Goal: Contribute content: Contribute content

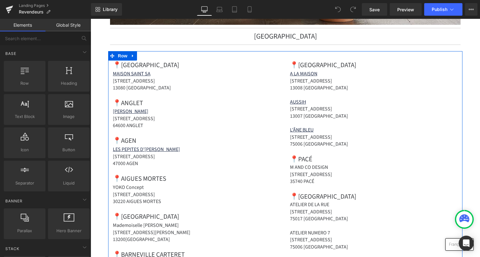
scroll to position [316, 0]
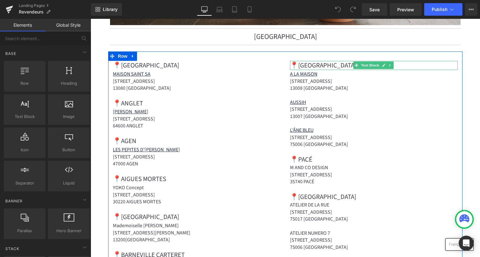
click at [389, 67] on icon at bounding box center [390, 65] width 3 height 4
click at [385, 67] on icon at bounding box center [386, 65] width 3 height 3
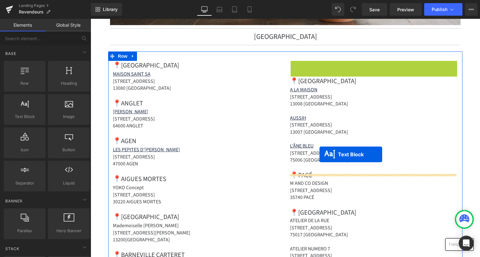
drag, startPoint x: 345, startPoint y: 70, endPoint x: 320, endPoint y: 154, distance: 88.3
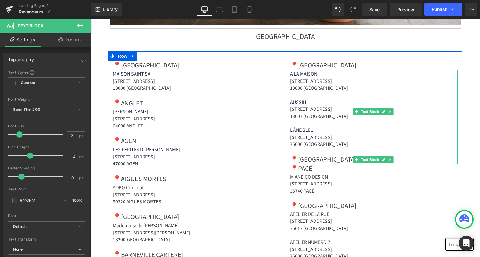
click at [390, 113] on icon at bounding box center [390, 112] width 1 height 2
click at [385, 114] on icon at bounding box center [386, 111] width 3 height 3
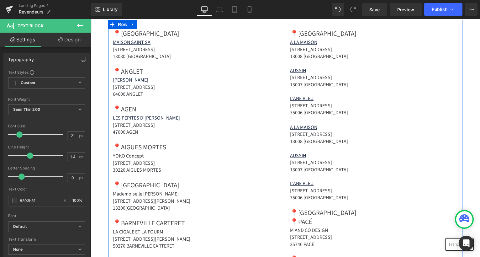
scroll to position [324, 0]
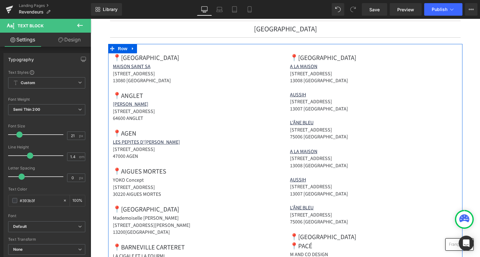
click at [321, 117] on p at bounding box center [374, 115] width 168 height 7
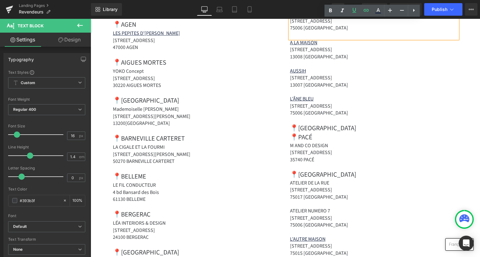
scroll to position [457, 0]
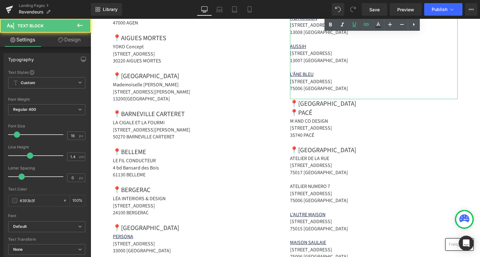
click at [335, 87] on p "75006 [GEOGRAPHIC_DATA]" at bounding box center [374, 88] width 168 height 7
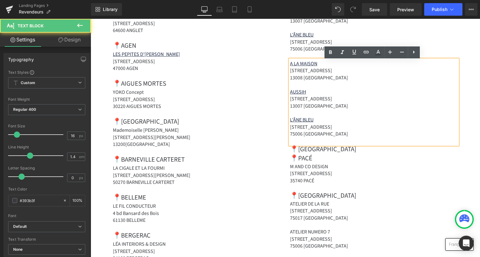
scroll to position [411, 0]
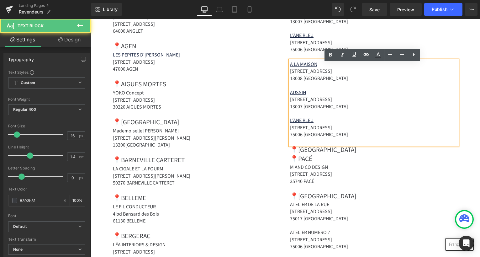
click at [433, 62] on div "A LA [GEOGRAPHIC_DATA][STREET_ADDRESS] [STREET_ADDRESS][GEOGRAPHIC_DATA][STREET…" at bounding box center [374, 102] width 168 height 85
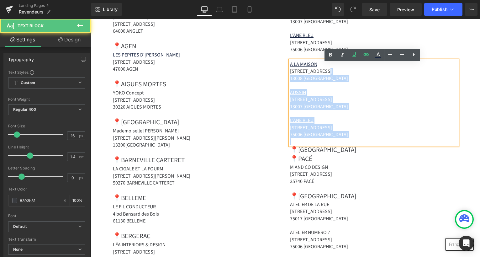
drag, startPoint x: 456, startPoint y: 71, endPoint x: 380, endPoint y: 141, distance: 104.1
click at [380, 141] on div "A LA [GEOGRAPHIC_DATA][STREET_ADDRESS] [STREET_ADDRESS][GEOGRAPHIC_DATA][STREET…" at bounding box center [374, 102] width 168 height 85
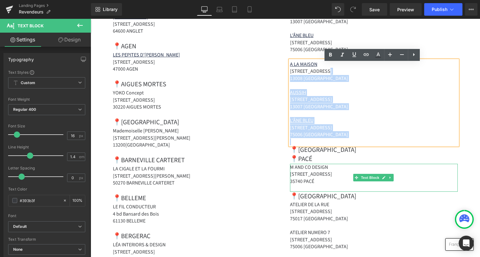
click at [399, 177] on p "[STREET_ADDRESS]" at bounding box center [374, 174] width 168 height 7
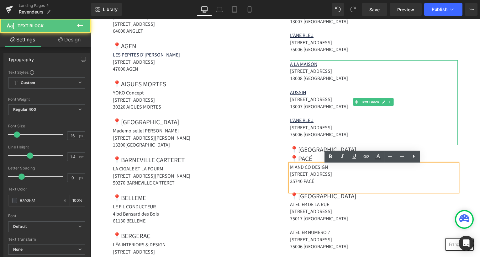
click at [349, 136] on p "75006 [GEOGRAPHIC_DATA]" at bounding box center [374, 134] width 168 height 7
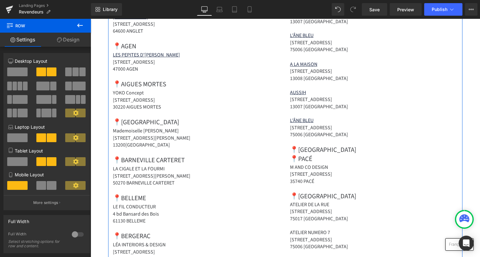
click at [290, 112] on div "A LA [GEOGRAPHIC_DATA][STREET_ADDRESS][STREET_ADDRESS][STREET_ADDRESS]" at bounding box center [374, 102] width 168 height 85
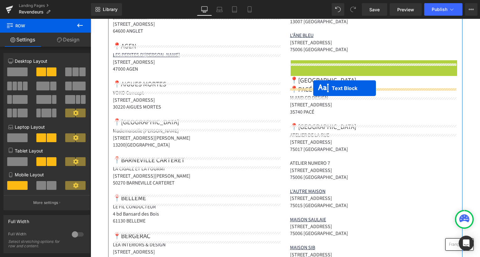
drag, startPoint x: 354, startPoint y: 106, endPoint x: 313, endPoint y: 88, distance: 44.7
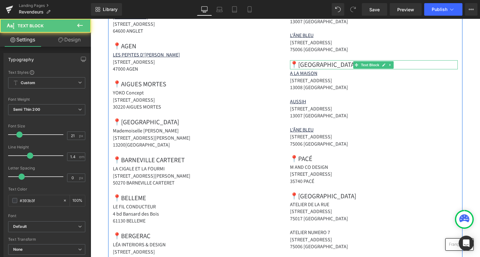
click at [305, 66] on strong "📍[GEOGRAPHIC_DATA]" at bounding box center [323, 64] width 66 height 9
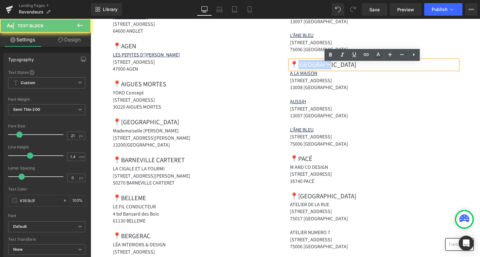
click at [305, 66] on strong "📍[GEOGRAPHIC_DATA]" at bounding box center [323, 64] width 66 height 9
click at [305, 67] on strong "📍[GEOGRAPHIC_DATA]" at bounding box center [323, 64] width 66 height 9
click at [304, 68] on strong "📍[GEOGRAPHIC_DATA]" at bounding box center [323, 64] width 66 height 9
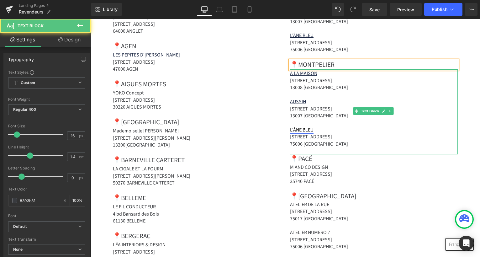
click at [311, 132] on link "L'ÂNE BLEU" at bounding box center [302, 129] width 24 height 7
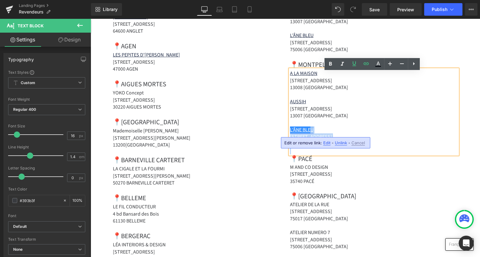
drag, startPoint x: 339, startPoint y: 151, endPoint x: 312, endPoint y: 129, distance: 34.8
click at [313, 130] on div "A LA [GEOGRAPHIC_DATA][STREET_ADDRESS] [STREET_ADDRESS][GEOGRAPHIC_DATA][STREET…" at bounding box center [374, 111] width 168 height 85
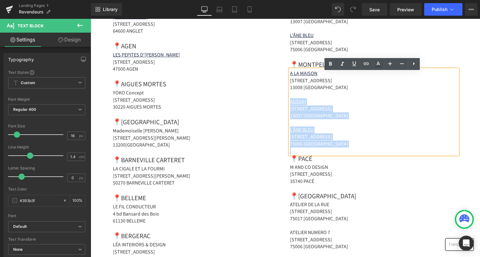
drag, startPoint x: 295, startPoint y: 98, endPoint x: 337, endPoint y: 151, distance: 67.2
click at [336, 151] on div "A LA [GEOGRAPHIC_DATA][STREET_ADDRESS] [STREET_ADDRESS][GEOGRAPHIC_DATA][STREET…" at bounding box center [374, 111] width 168 height 85
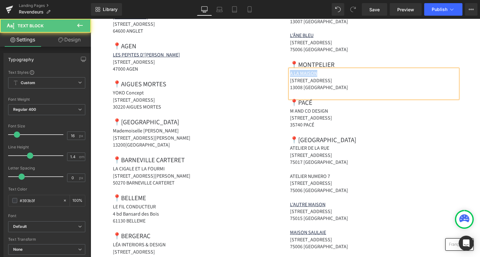
drag, startPoint x: 312, startPoint y: 76, endPoint x: 289, endPoint y: 76, distance: 23.8
click at [290, 76] on div "A LA [GEOGRAPHIC_DATA][STREET_ADDRESS]" at bounding box center [374, 83] width 168 height 29
drag, startPoint x: 314, startPoint y: 77, endPoint x: 289, endPoint y: 74, distance: 24.4
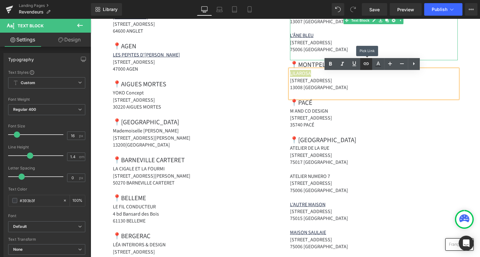
click at [367, 63] on icon at bounding box center [366, 63] width 5 height 3
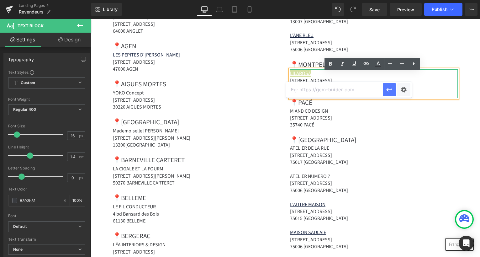
click at [390, 89] on icon "button" at bounding box center [390, 90] width 8 height 8
click at [329, 94] on p at bounding box center [374, 94] width 168 height 7
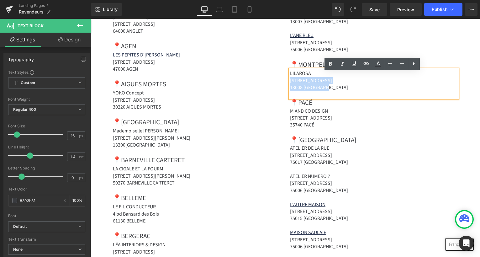
drag, startPoint x: 336, startPoint y: 91, endPoint x: 289, endPoint y: 84, distance: 47.3
click at [290, 84] on div "LILAROSA [STREET_ADDRESS]" at bounding box center [374, 83] width 168 height 29
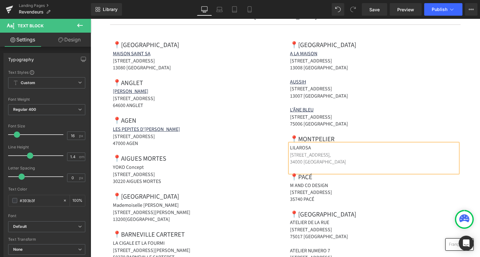
scroll to position [338, 0]
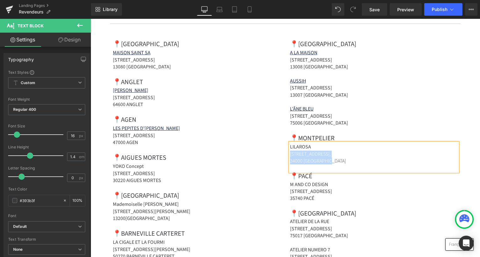
drag, startPoint x: 336, startPoint y: 165, endPoint x: 288, endPoint y: 157, distance: 48.1
click at [290, 157] on div "LILAROSA [STREET_ADDRESS]" at bounding box center [374, 157] width 168 height 29
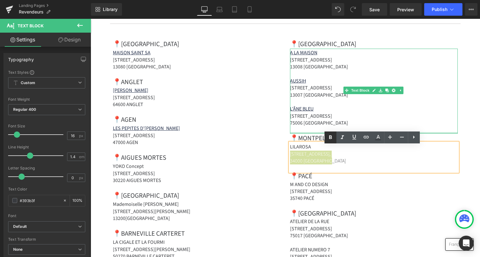
click at [328, 137] on icon at bounding box center [331, 138] width 8 height 8
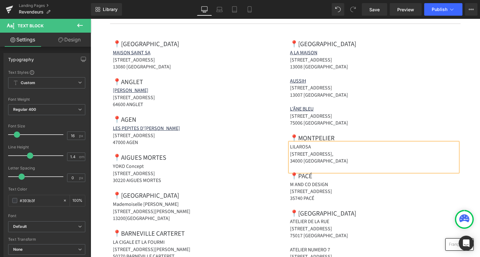
click at [305, 149] on strong "LILAROSA" at bounding box center [300, 146] width 21 height 7
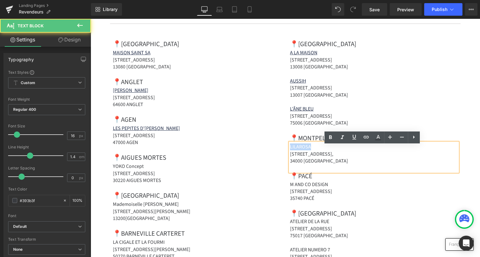
click at [305, 149] on strong "LILAROSA" at bounding box center [300, 146] width 21 height 7
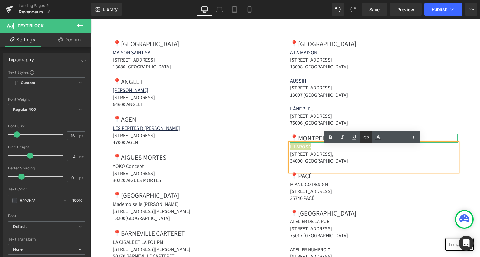
click at [364, 136] on icon at bounding box center [366, 137] width 5 height 3
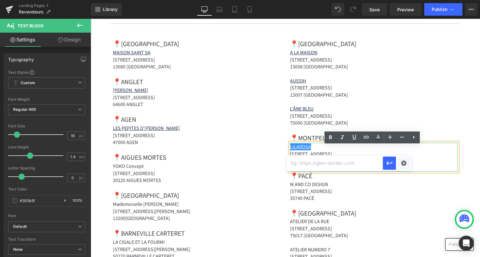
click at [331, 164] on input "text" at bounding box center [334, 163] width 97 height 16
paste input "[URL][DOMAIN_NAME]"
type input "[URL][DOMAIN_NAME]"
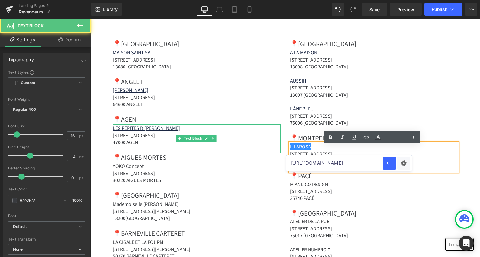
click at [251, 139] on p "[STREET_ADDRESS]" at bounding box center [197, 135] width 168 height 7
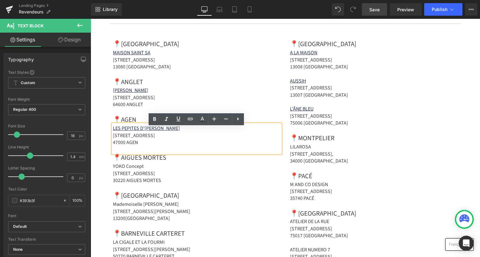
click at [373, 8] on span "Save" at bounding box center [374, 9] width 10 height 7
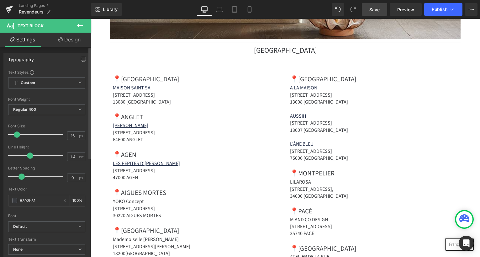
scroll to position [303, 0]
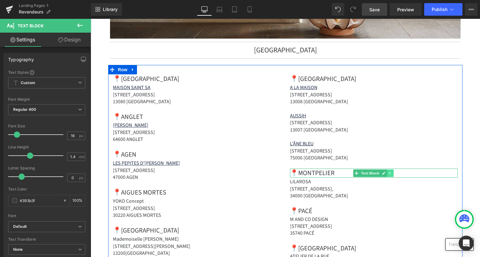
click at [389, 175] on icon at bounding box center [390, 173] width 3 height 4
click at [384, 177] on link at bounding box center [387, 173] width 7 height 8
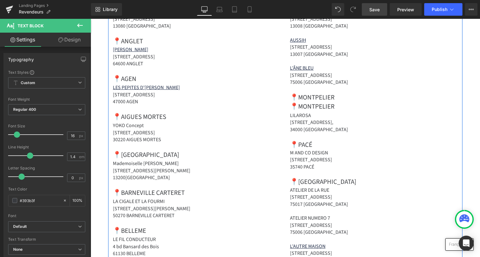
scroll to position [376, 0]
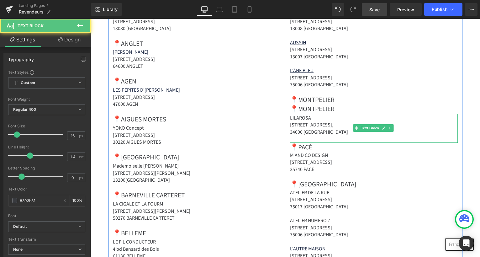
click at [311, 135] on strong "34000 [GEOGRAPHIC_DATA]" at bounding box center [319, 132] width 58 height 7
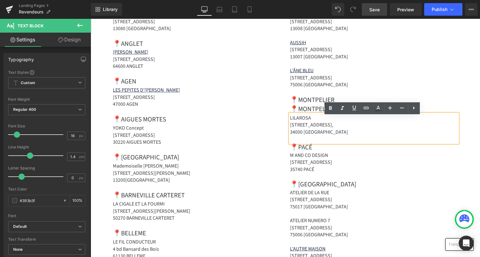
click at [391, 159] on p "M AND CO DESIGN" at bounding box center [374, 155] width 168 height 7
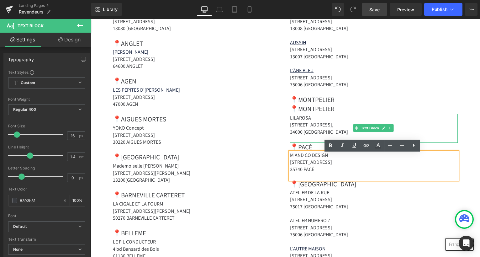
click at [401, 125] on p "[STREET_ADDRESS]," at bounding box center [374, 124] width 168 height 7
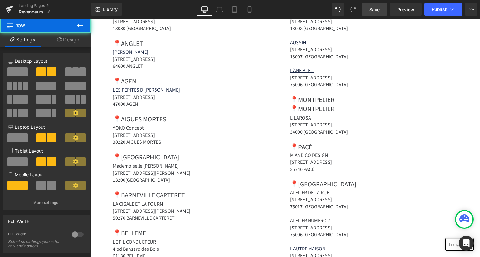
click at [290, 128] on strong "[STREET_ADDRESS]," at bounding box center [311, 124] width 43 height 7
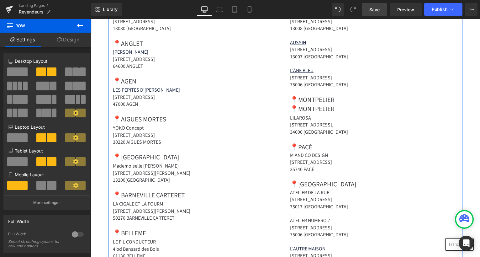
click at [444, 135] on p "34000 [GEOGRAPHIC_DATA]" at bounding box center [374, 132] width 168 height 7
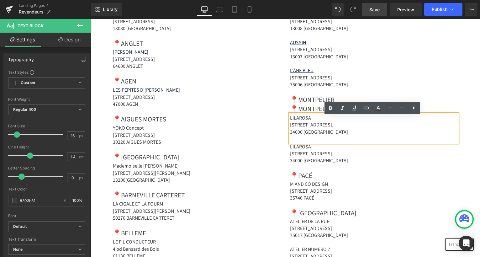
drag, startPoint x: 517, startPoint y: 212, endPoint x: 427, endPoint y: 193, distance: 92.6
click at [423, 164] on p "34000 [GEOGRAPHIC_DATA]" at bounding box center [374, 160] width 168 height 7
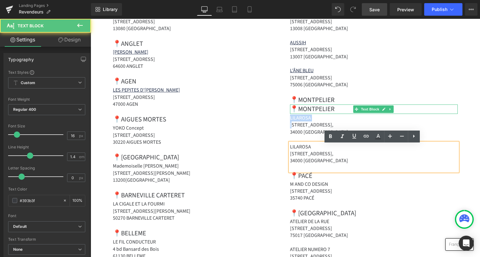
drag, startPoint x: 292, startPoint y: 127, endPoint x: 293, endPoint y: 114, distance: 12.6
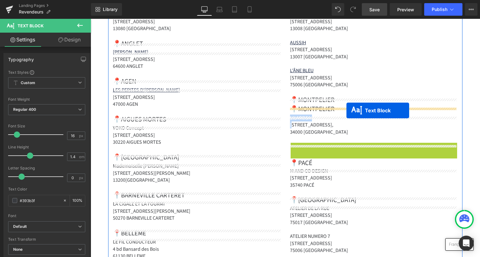
drag, startPoint x: 355, startPoint y: 159, endPoint x: 347, endPoint y: 110, distance: 49.3
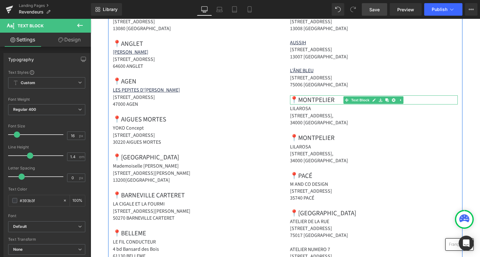
click at [309, 102] on strong "📍MONTPELIER" at bounding box center [312, 99] width 45 height 9
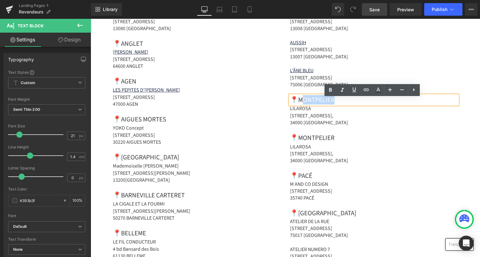
drag, startPoint x: 303, startPoint y: 102, endPoint x: 337, endPoint y: 104, distance: 34.9
click at [335, 104] on strong "📍MONTPELIER" at bounding box center [312, 99] width 45 height 9
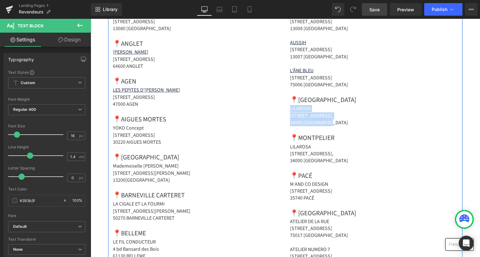
drag, startPoint x: 329, startPoint y: 125, endPoint x: 289, endPoint y: 113, distance: 42.6
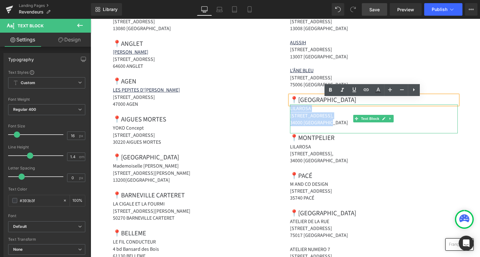
paste div
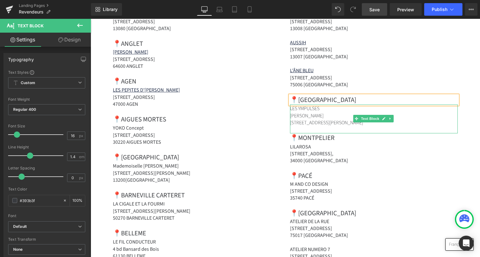
click at [292, 126] on p "[STREET_ADDRESS][PERSON_NAME]" at bounding box center [374, 122] width 168 height 7
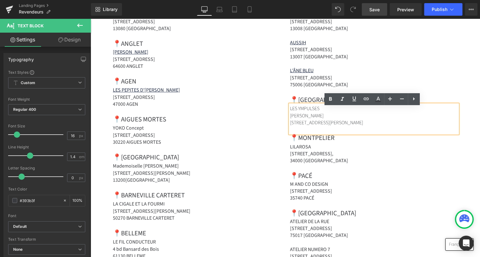
drag, startPoint x: 331, startPoint y: 118, endPoint x: 287, endPoint y: 116, distance: 44.6
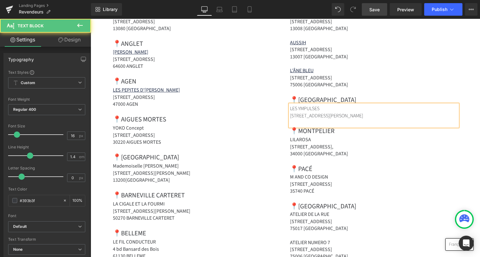
click at [358, 119] on p "[STREET_ADDRESS][PERSON_NAME]" at bounding box center [374, 115] width 168 height 7
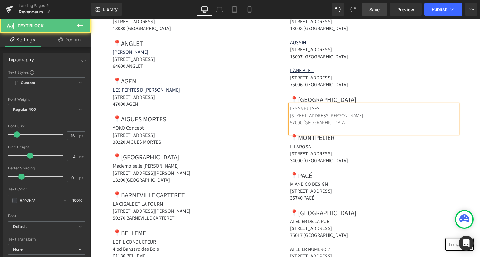
click at [291, 119] on p "[STREET_ADDRESS][PERSON_NAME]" at bounding box center [374, 115] width 168 height 7
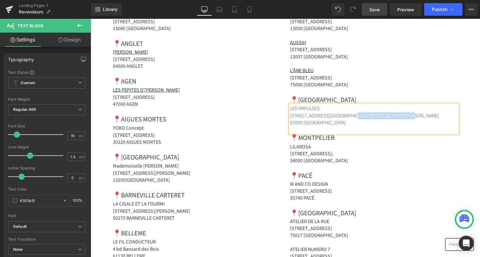
drag, startPoint x: 348, startPoint y: 118, endPoint x: 412, endPoint y: 120, distance: 64.3
click at [412, 119] on p "[STREET_ADDRESS][GEOGRAPHIC_DATA][PERSON_NAME][PERSON_NAME]" at bounding box center [374, 115] width 168 height 7
click at [382, 161] on link at bounding box center [383, 157] width 7 height 8
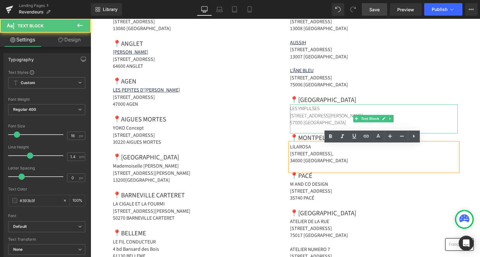
click at [313, 123] on p "57000 [GEOGRAPHIC_DATA]" at bounding box center [374, 122] width 168 height 7
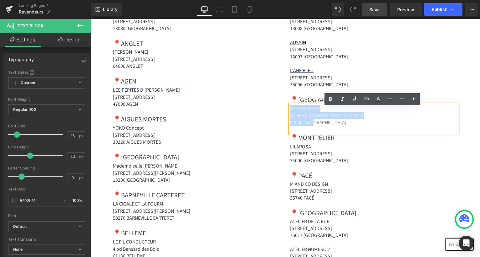
drag, startPoint x: 316, startPoint y: 126, endPoint x: 294, endPoint y: 110, distance: 26.7
click at [290, 112] on div "LES YMPULSES [STREET_ADDRESS][PERSON_NAME]" at bounding box center [374, 118] width 168 height 29
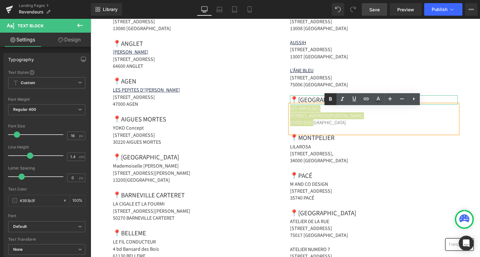
click at [327, 100] on icon at bounding box center [331, 99] width 8 height 8
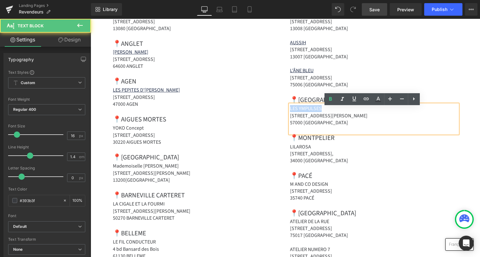
drag, startPoint x: 328, startPoint y: 111, endPoint x: 288, endPoint y: 108, distance: 40.6
click at [290, 108] on div "LES YMPULSES [STREET_ADDRESS][PERSON_NAME]" at bounding box center [374, 118] width 168 height 29
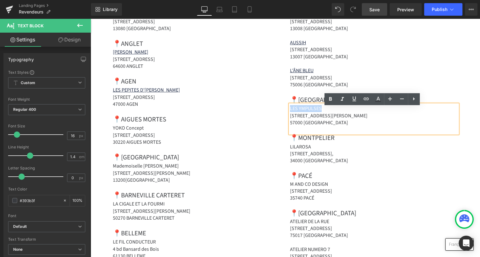
copy strong "LES YMPULSES"
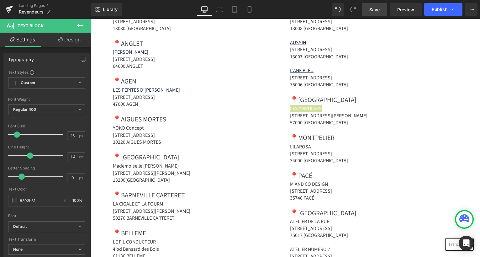
click at [373, 10] on span "Save" at bounding box center [374, 9] width 10 height 7
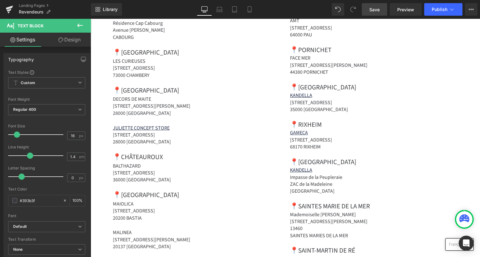
scroll to position [794, 0]
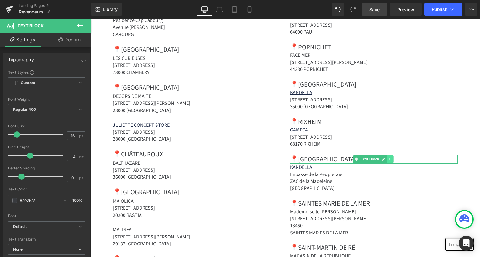
click at [389, 157] on icon at bounding box center [390, 159] width 3 height 4
click at [385, 157] on icon at bounding box center [386, 158] width 3 height 3
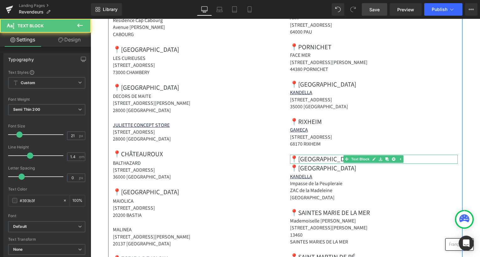
click at [315, 154] on strong "📍[GEOGRAPHIC_DATA]" at bounding box center [323, 158] width 66 height 9
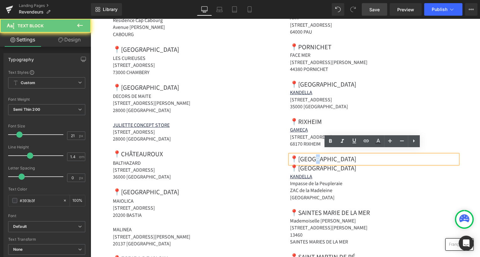
click at [315, 154] on strong "📍[GEOGRAPHIC_DATA]" at bounding box center [323, 158] width 66 height 9
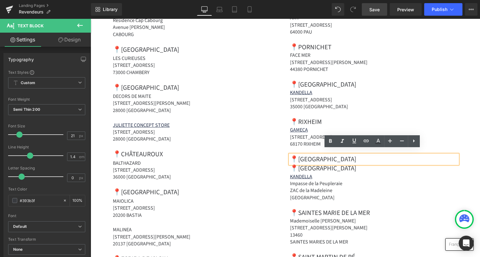
click at [299, 154] on strong "📍[GEOGRAPHIC_DATA]" at bounding box center [323, 158] width 66 height 9
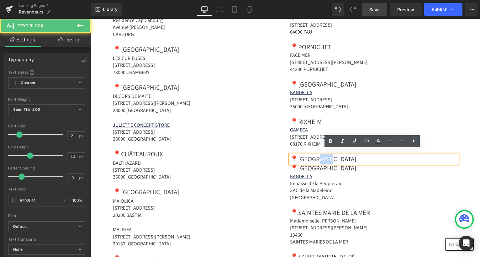
drag, startPoint x: 318, startPoint y: 153, endPoint x: 340, endPoint y: 154, distance: 22.3
click at [340, 155] on p "📍[GEOGRAPHIC_DATA]" at bounding box center [374, 159] width 168 height 9
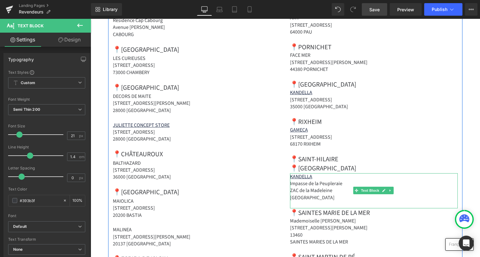
click at [343, 173] on p "KANDELLA" at bounding box center [374, 176] width 168 height 7
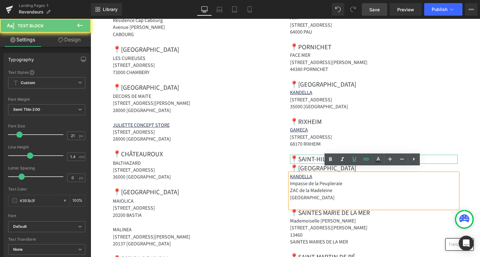
click at [307, 154] on strong "📍SAINT-HILAIRE" at bounding box center [314, 158] width 48 height 9
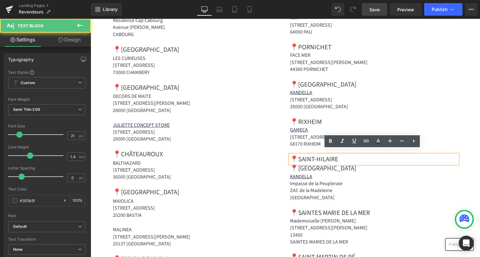
click at [344, 155] on p "📍SAINT-HILAIRE" at bounding box center [374, 159] width 168 height 9
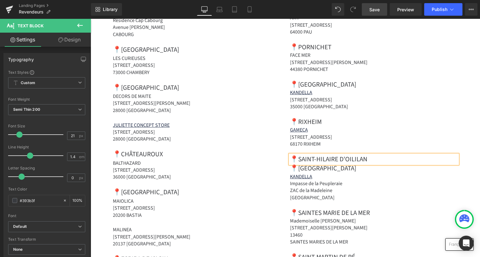
click at [358, 154] on strong "📍SAINT-HILAIRE D'OILILAN" at bounding box center [328, 158] width 77 height 9
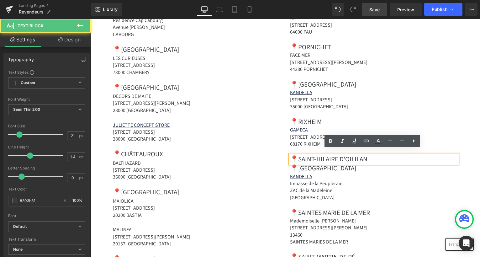
click at [359, 154] on strong "📍SAINT-HILAIRE D'OILILAN" at bounding box center [328, 158] width 77 height 9
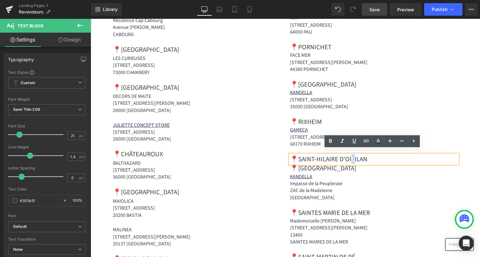
drag, startPoint x: 361, startPoint y: 155, endPoint x: 358, endPoint y: 154, distance: 3.8
click at [358, 155] on strong "📍SAINT-HILAIRE D'OILILAN" at bounding box center [328, 158] width 77 height 9
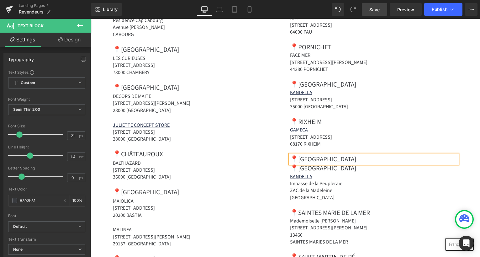
click at [356, 154] on strong "📍[GEOGRAPHIC_DATA]" at bounding box center [323, 158] width 66 height 9
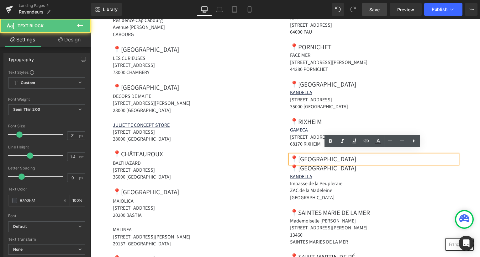
click at [356, 154] on strong "📍[GEOGRAPHIC_DATA]" at bounding box center [323, 158] width 66 height 9
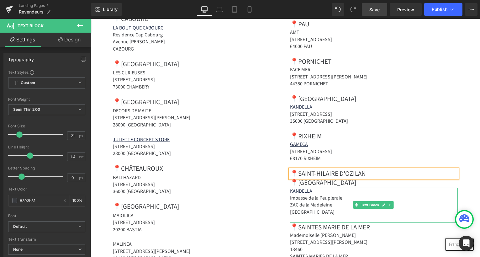
scroll to position [779, 0]
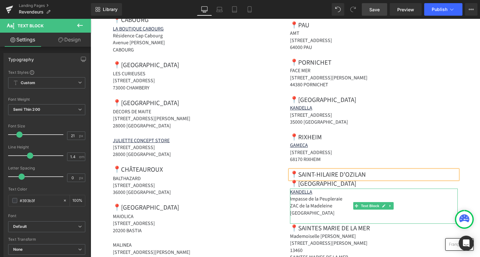
click at [342, 195] on strong "Impasse de la Peupleraie" at bounding box center [316, 198] width 52 height 7
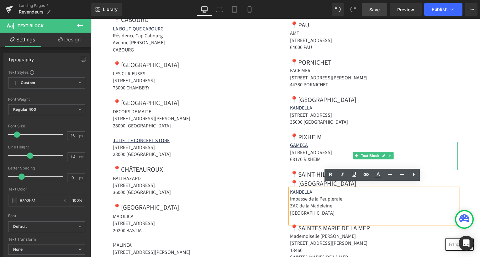
click at [295, 150] on strong "[STREET_ADDRESS]" at bounding box center [311, 152] width 42 height 7
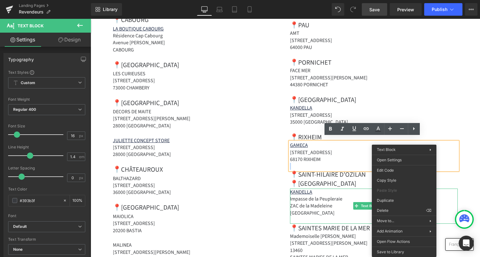
drag, startPoint x: 404, startPoint y: 154, endPoint x: 392, endPoint y: 202, distance: 48.9
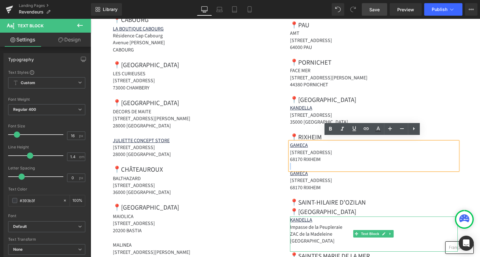
drag, startPoint x: 482, startPoint y: 219, endPoint x: 391, endPoint y: 200, distance: 92.6
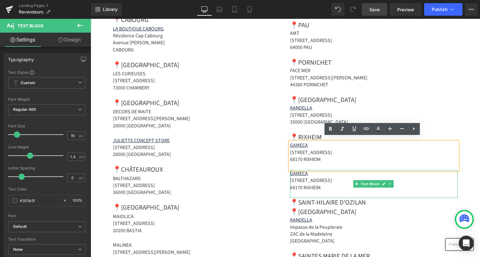
click at [441, 191] on p at bounding box center [374, 194] width 168 height 7
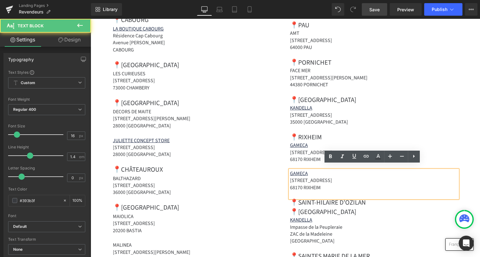
click at [321, 177] on p "[STREET_ADDRESS]" at bounding box center [374, 180] width 168 height 7
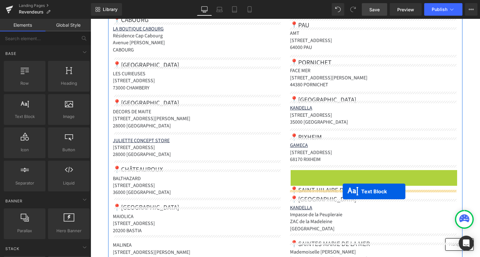
drag, startPoint x: 355, startPoint y: 179, endPoint x: 343, endPoint y: 191, distance: 17.5
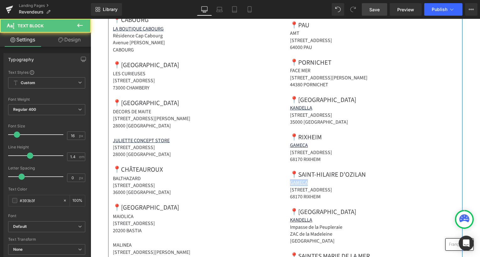
drag, startPoint x: 314, startPoint y: 178, endPoint x: 288, endPoint y: 177, distance: 26.0
click at [288, 177] on div "📍[GEOGRAPHIC_DATA] A LA [GEOGRAPHIC_DATA][STREET_ADDRESS] [STREET_ADDRESS][GEOG…" at bounding box center [373, 95] width 177 height 994
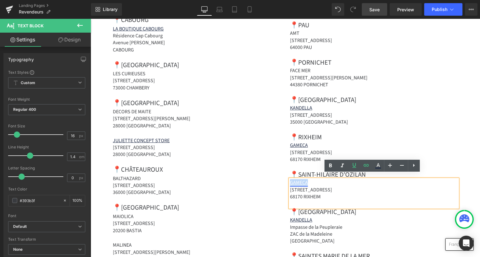
paste div
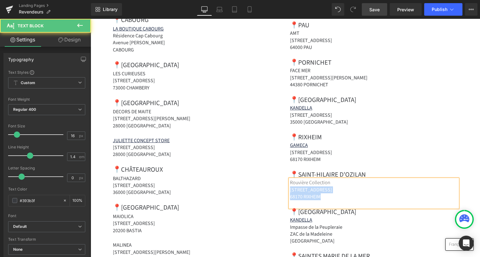
drag, startPoint x: 290, startPoint y: 185, endPoint x: 327, endPoint y: 194, distance: 38.1
click at [327, 194] on div "Rouvière Collection [STREET_ADDRESS]" at bounding box center [374, 193] width 168 height 28
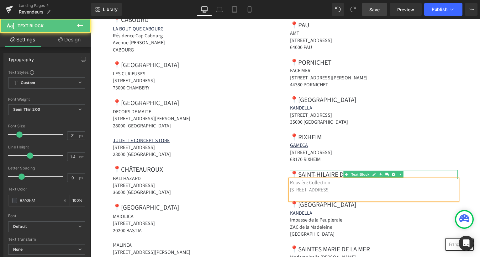
click at [310, 170] on strong "📍SAINT-HILAIRE D'OZILAN" at bounding box center [328, 174] width 76 height 9
click at [309, 170] on strong "📍SAINT-HILAIRE D'OZILAN" at bounding box center [328, 174] width 76 height 9
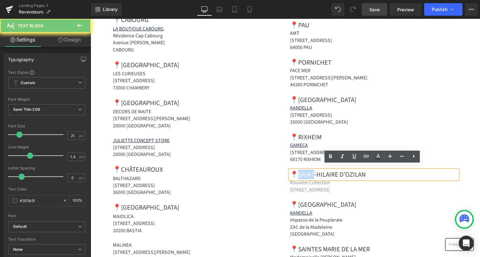
click at [309, 170] on strong "📍SAINT-HILAIRE D'OZILAN" at bounding box center [328, 174] width 76 height 9
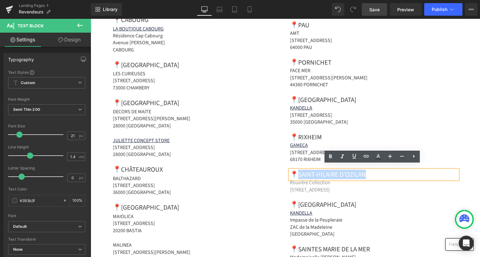
drag, startPoint x: 379, startPoint y: 172, endPoint x: 298, endPoint y: 169, distance: 81.6
click at [298, 170] on p "📍SAINT-HILAIRE D'OZILAN" at bounding box center [374, 174] width 168 height 9
copy strong "AINT-[PERSON_NAME]"
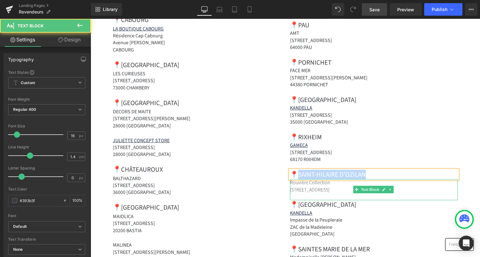
click at [407, 186] on p "[STREET_ADDRESS]" at bounding box center [374, 189] width 168 height 7
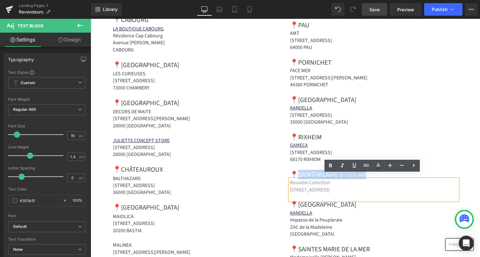
drag, startPoint x: 416, startPoint y: 187, endPoint x: 365, endPoint y: 184, distance: 51.2
click at [365, 186] on p "[STREET_ADDRESS]" at bounding box center [374, 189] width 168 height 7
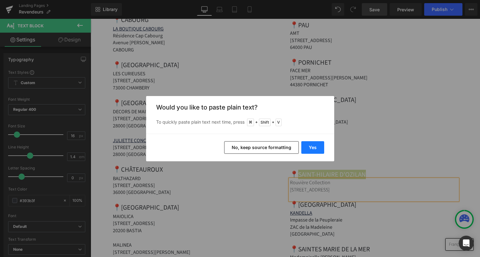
click at [311, 149] on button "Yes" at bounding box center [312, 147] width 23 height 13
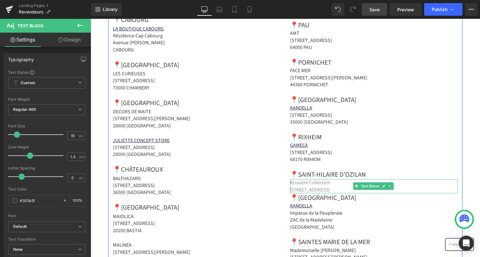
drag, startPoint x: 349, startPoint y: 186, endPoint x: 353, endPoint y: 186, distance: 3.5
click at [350, 186] on p "[STREET_ADDRESS]" at bounding box center [374, 189] width 168 height 7
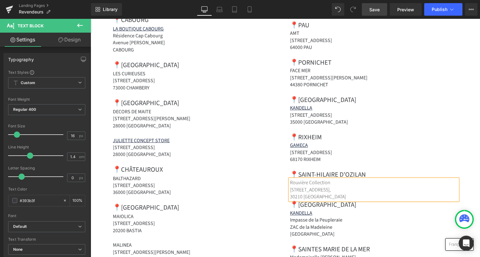
click at [288, 199] on div "📍[GEOGRAPHIC_DATA] A LA [GEOGRAPHIC_DATA][STREET_ADDRESS] [STREET_ADDRESS][GEOG…" at bounding box center [373, 91] width 177 height 987
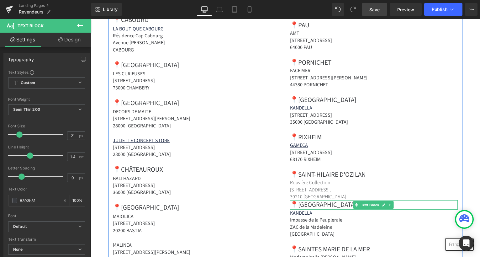
click at [290, 200] on div "📍SAINT-MALO Text Block" at bounding box center [374, 204] width 168 height 9
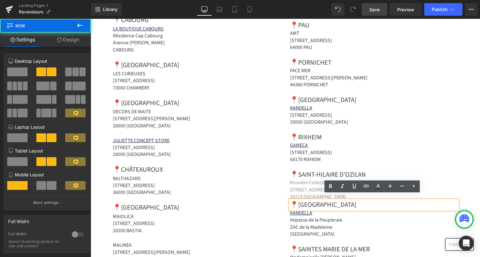
click at [286, 195] on div "📍[GEOGRAPHIC_DATA] A LA [GEOGRAPHIC_DATA][STREET_ADDRESS] [STREET_ADDRESS][GEOG…" at bounding box center [373, 91] width 177 height 987
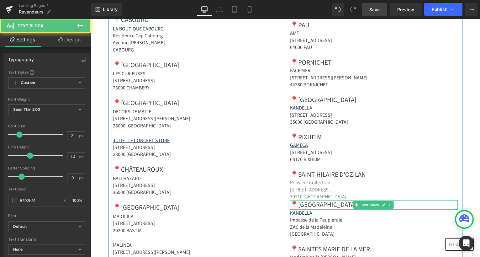
click at [293, 200] on div at bounding box center [374, 200] width 168 height 0
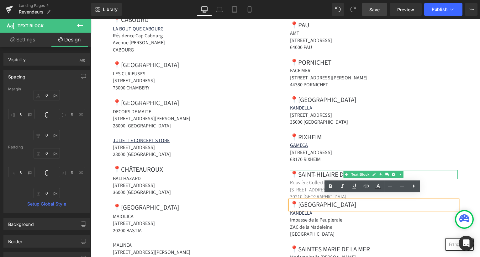
click at [422, 136] on div "📍RIXHEIM Text Block" at bounding box center [374, 137] width 168 height 9
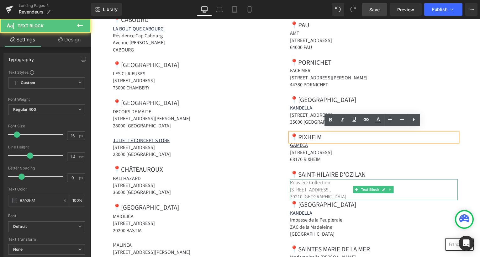
click at [374, 193] on p "30210 [GEOGRAPHIC_DATA]" at bounding box center [374, 196] width 168 height 7
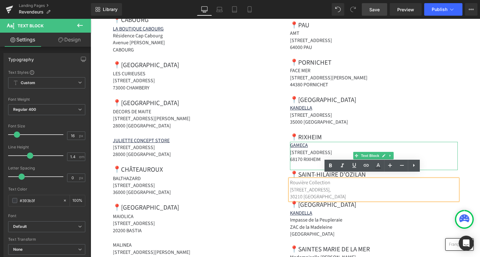
click at [303, 163] on p at bounding box center [374, 166] width 168 height 7
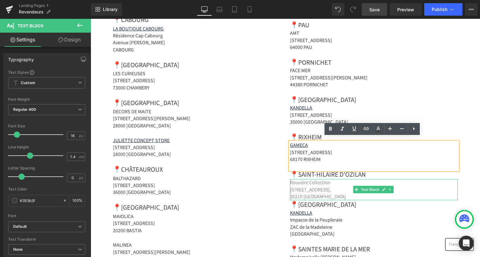
click at [363, 193] on p "30210 [GEOGRAPHIC_DATA]" at bounding box center [374, 196] width 168 height 7
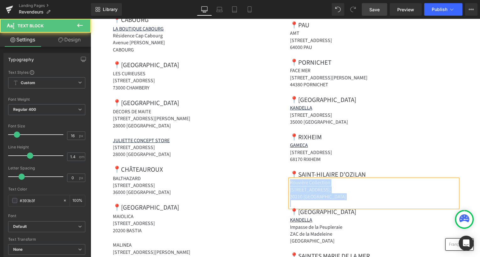
drag, startPoint x: 365, startPoint y: 196, endPoint x: 286, endPoint y: 177, distance: 81.3
click at [286, 177] on div "📍[GEOGRAPHIC_DATA] A LA [GEOGRAPHIC_DATA][STREET_ADDRESS] [STREET_ADDRESS][GEOG…" at bounding box center [373, 95] width 177 height 994
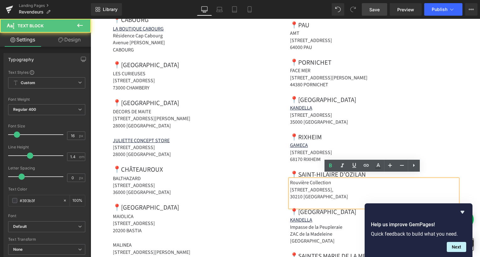
click at [366, 193] on p "30210 [GEOGRAPHIC_DATA]" at bounding box center [374, 196] width 168 height 7
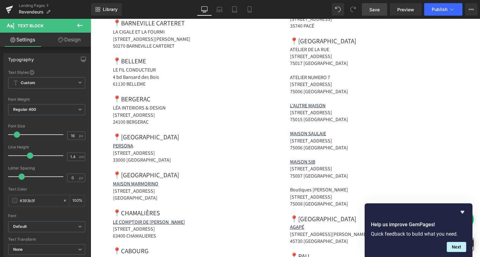
scroll to position [337, 0]
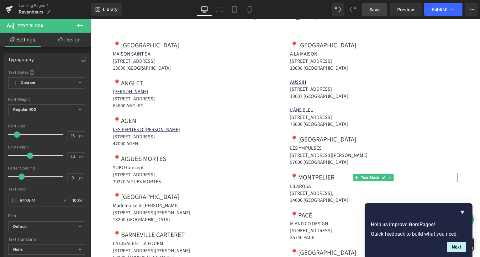
click at [389, 179] on icon at bounding box center [390, 178] width 3 height 4
click at [386, 179] on icon at bounding box center [386, 177] width 3 height 3
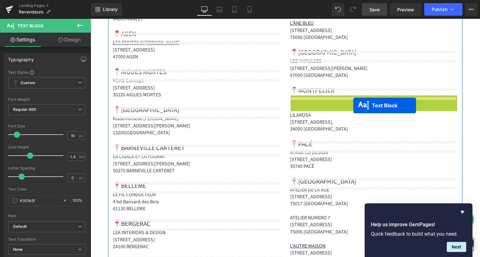
scroll to position [424, 0]
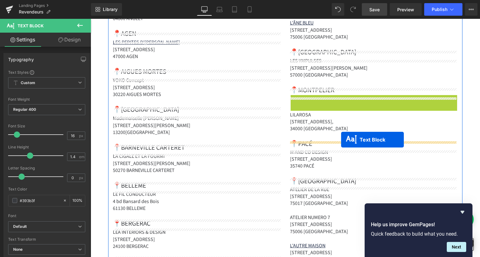
drag, startPoint x: 355, startPoint y: 103, endPoint x: 341, endPoint y: 140, distance: 39.4
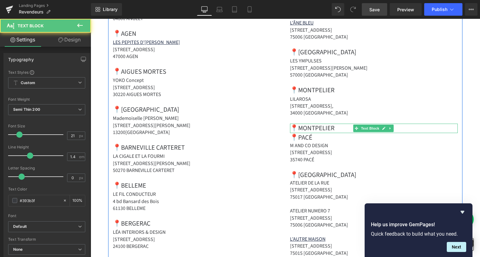
scroll to position [418, 0]
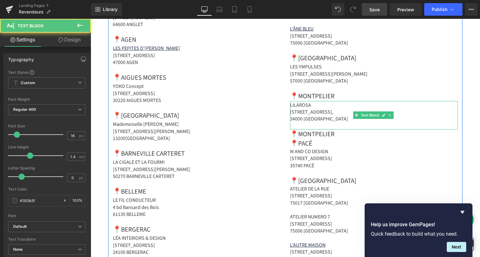
click at [321, 115] on strong "[STREET_ADDRESS]," at bounding box center [311, 112] width 43 height 7
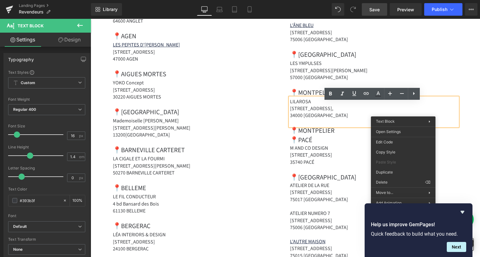
drag, startPoint x: 403, startPoint y: 113, endPoint x: 379, endPoint y: 111, distance: 24.6
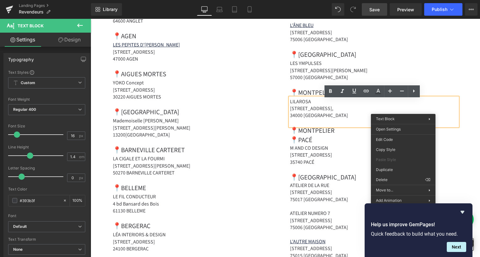
scroll to position [421, 0]
click at [330, 110] on strong "[STREET_ADDRESS]," at bounding box center [311, 109] width 43 height 7
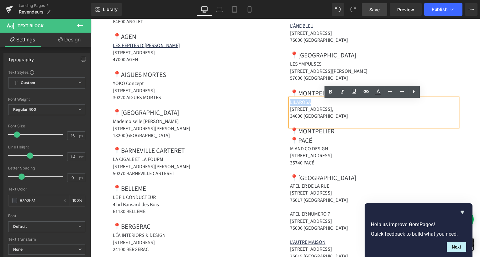
drag, startPoint x: 316, startPoint y: 104, endPoint x: 286, endPoint y: 102, distance: 29.6
click at [365, 94] on icon at bounding box center [367, 92] width 8 height 8
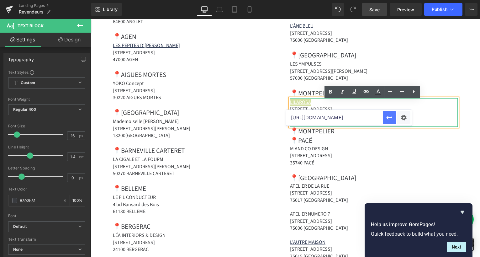
type input "[URL][DOMAIN_NAME]"
click at [393, 120] on icon "button" at bounding box center [390, 118] width 8 height 8
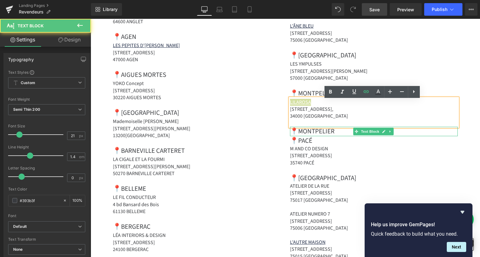
click at [399, 136] on div "📍MONTPELIER Text Block" at bounding box center [374, 131] width 168 height 9
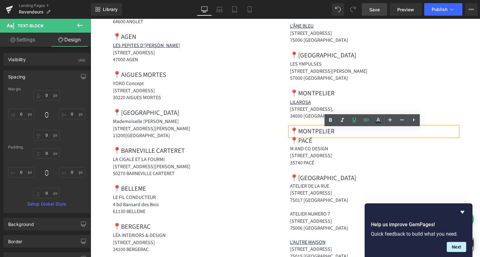
click at [442, 60] on div "📍METZ Text Block" at bounding box center [374, 55] width 168 height 9
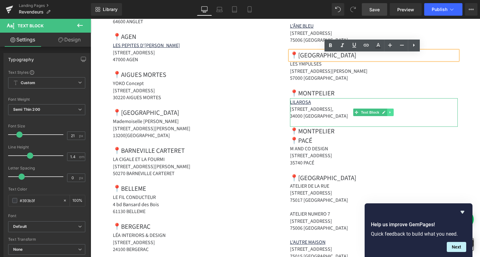
click at [390, 114] on icon at bounding box center [390, 112] width 3 height 4
click at [386, 114] on icon at bounding box center [386, 111] width 3 height 3
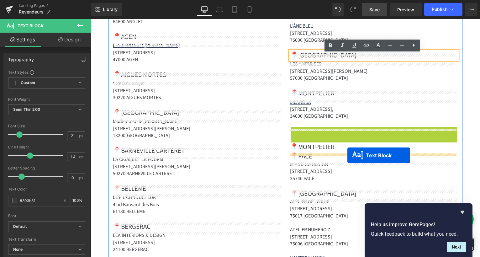
drag, startPoint x: 356, startPoint y: 142, endPoint x: 348, endPoint y: 155, distance: 16.1
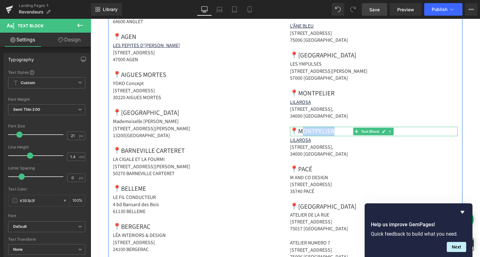
drag, startPoint x: 301, startPoint y: 134, endPoint x: 338, endPoint y: 134, distance: 36.7
click at [335, 134] on strong "📍MONTPELIER" at bounding box center [312, 130] width 45 height 9
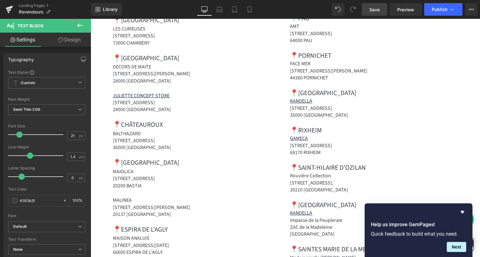
scroll to position [837, 0]
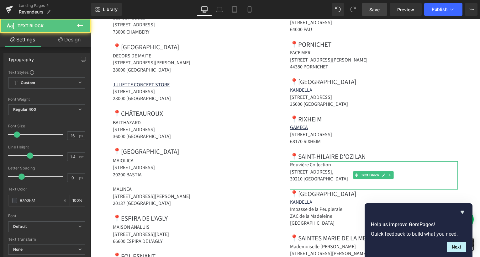
click at [368, 174] on div "Rouvière Collection [STREET_ADDRESS]" at bounding box center [374, 175] width 168 height 28
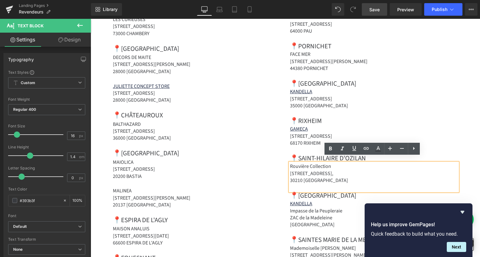
scroll to position [834, 0]
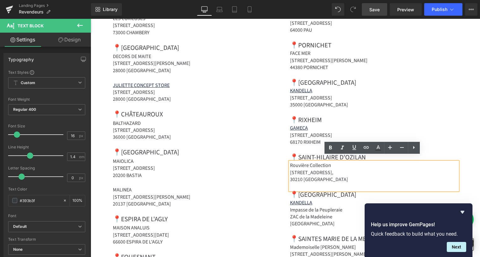
drag, startPoint x: 364, startPoint y: 173, endPoint x: 289, endPoint y: 161, distance: 76.3
click at [290, 162] on div "Rouvière Collection [STREET_ADDRESS]" at bounding box center [374, 176] width 168 height 28
copy div "Rouvière Collection [STREET_ADDRESS]"
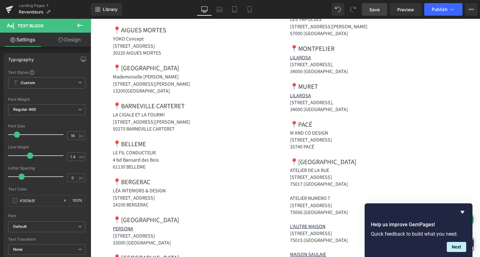
scroll to position [422, 0]
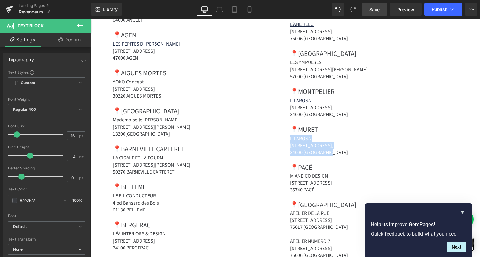
drag, startPoint x: 334, startPoint y: 153, endPoint x: 285, endPoint y: 139, distance: 51.1
drag, startPoint x: 242, startPoint y: 22, endPoint x: 339, endPoint y: 148, distance: 159.4
click at [339, 148] on p "[STREET_ADDRESS]," at bounding box center [374, 145] width 168 height 7
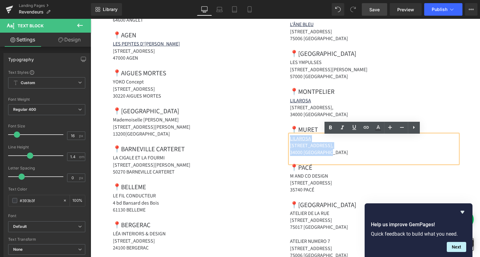
drag, startPoint x: 311, startPoint y: 153, endPoint x: 281, endPoint y: 139, distance: 33.7
paste div
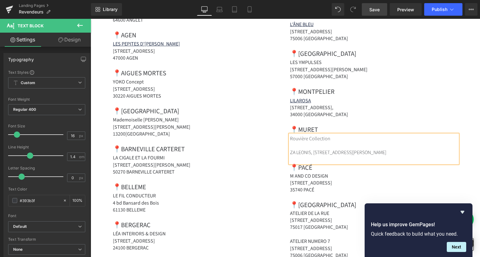
click at [290, 153] on p "ZA LEONIS, [STREET_ADDRESS][PERSON_NAME]" at bounding box center [374, 152] width 168 height 7
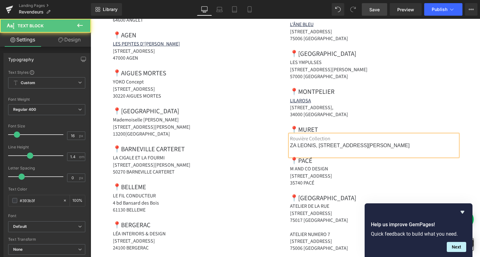
click at [376, 147] on span "ZA LEONIS, [STREET_ADDRESS][PERSON_NAME]" at bounding box center [349, 145] width 119 height 5
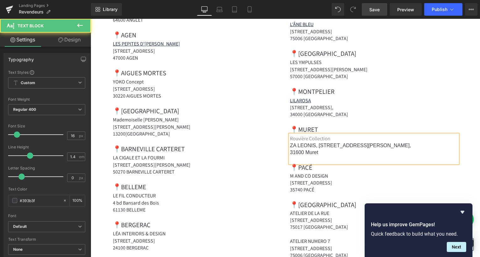
click at [376, 148] on p "ZA LEONIS, [STREET_ADDRESS][PERSON_NAME]," at bounding box center [374, 145] width 168 height 7
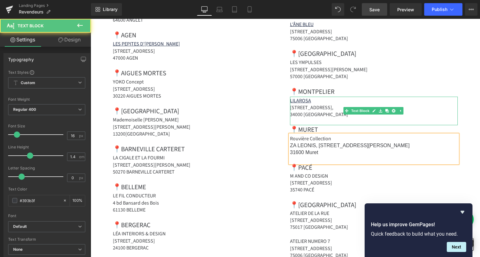
click at [328, 108] on strong "[STREET_ADDRESS]," at bounding box center [311, 107] width 43 height 7
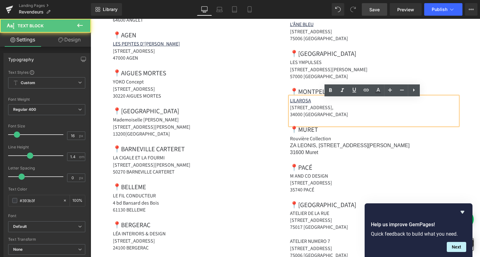
click at [327, 111] on strong "[STREET_ADDRESS]," at bounding box center [311, 107] width 43 height 7
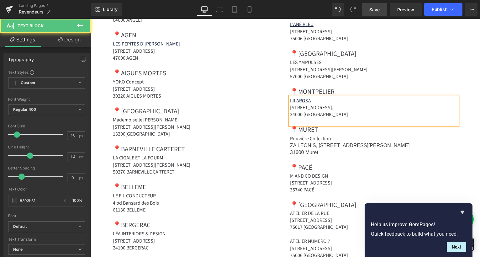
click at [291, 109] on strong "[STREET_ADDRESS]," at bounding box center [311, 107] width 43 height 7
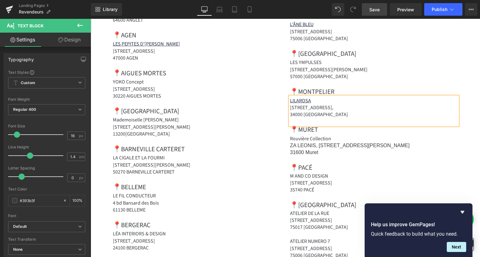
click at [311, 109] on strong "[STREET_ADDRESS]," at bounding box center [311, 107] width 43 height 7
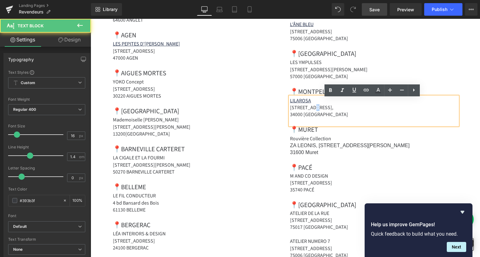
click at [311, 110] on strong "[STREET_ADDRESS]," at bounding box center [311, 107] width 43 height 7
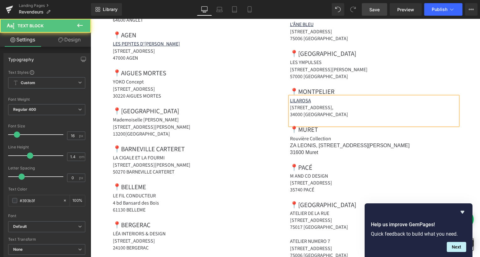
click at [341, 111] on p "[STREET_ADDRESS]," at bounding box center [374, 107] width 168 height 7
click at [317, 153] on p "31600 Muret" at bounding box center [374, 152] width 168 height 7
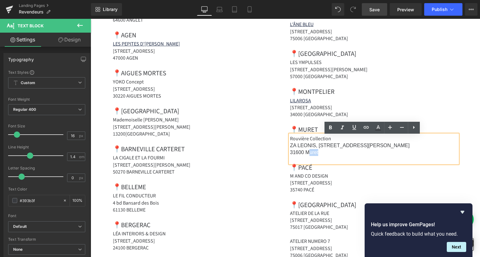
drag, startPoint x: 317, startPoint y: 153, endPoint x: 308, endPoint y: 152, distance: 9.7
click at [308, 152] on p "31600 Muret" at bounding box center [374, 152] width 168 height 7
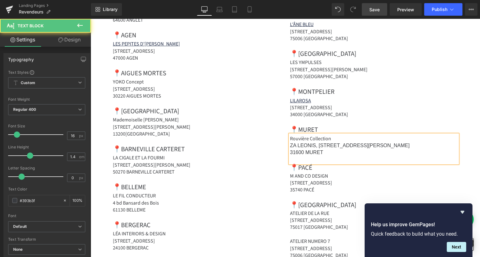
click at [335, 140] on p "Rouvière Collection" at bounding box center [374, 138] width 168 height 7
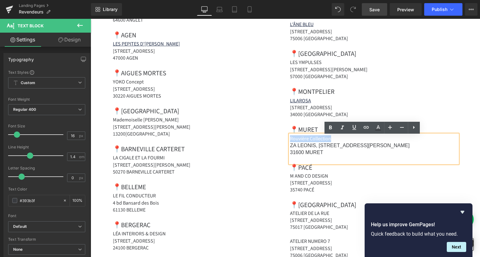
drag, startPoint x: 331, startPoint y: 140, endPoint x: 288, endPoint y: 138, distance: 43.0
click at [290, 138] on div "Rouvière Collection ZA LEONIS, [STREET_ADDRESS][PERSON_NAME]" at bounding box center [374, 149] width 168 height 29
copy strong "Rouvière Collection"
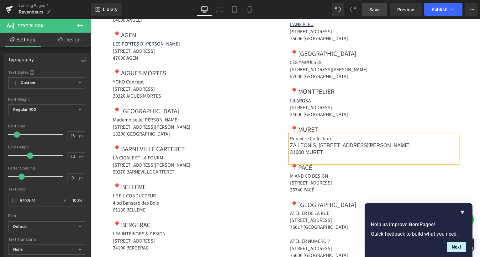
click at [254, 201] on p "4 bd Bansard des Bois" at bounding box center [197, 202] width 168 height 7
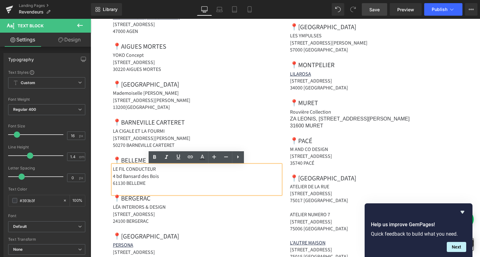
scroll to position [449, 0]
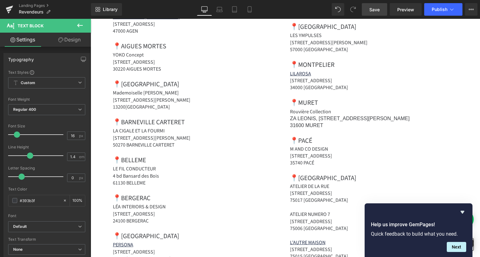
click at [379, 10] on span "Save" at bounding box center [374, 9] width 10 height 7
click at [438, 8] on span "Publish" at bounding box center [440, 9] width 16 height 5
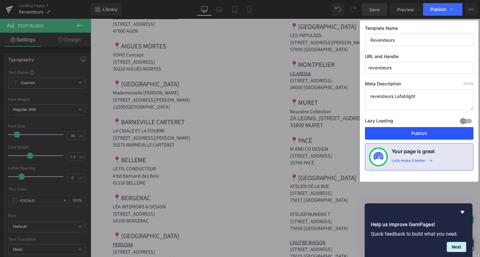
click at [406, 133] on button "Publish" at bounding box center [419, 133] width 109 height 13
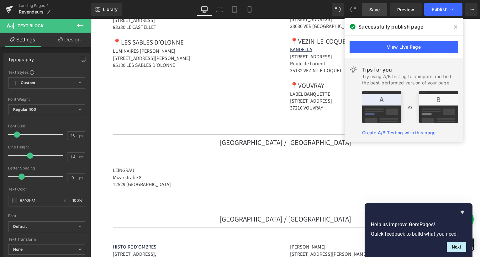
scroll to position [1291, 0]
click at [438, 6] on button "Publish" at bounding box center [443, 9] width 38 height 13
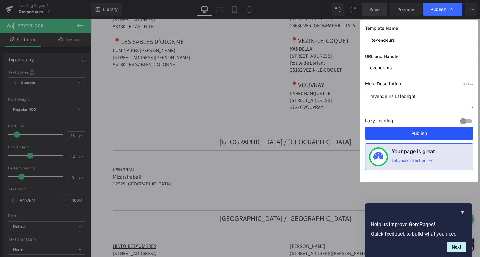
click at [406, 132] on button "Publish" at bounding box center [419, 133] width 109 height 13
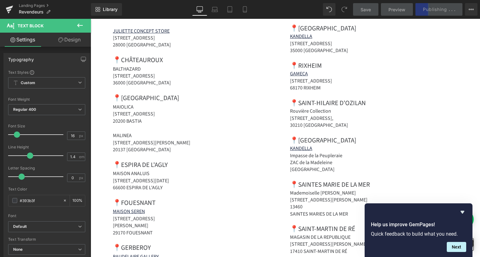
scroll to position [888, 0]
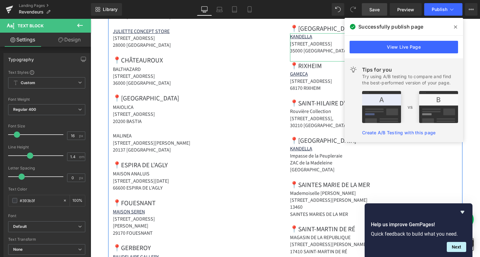
click at [456, 28] on icon at bounding box center [455, 26] width 3 height 5
